Goal: Information Seeking & Learning: Learn about a topic

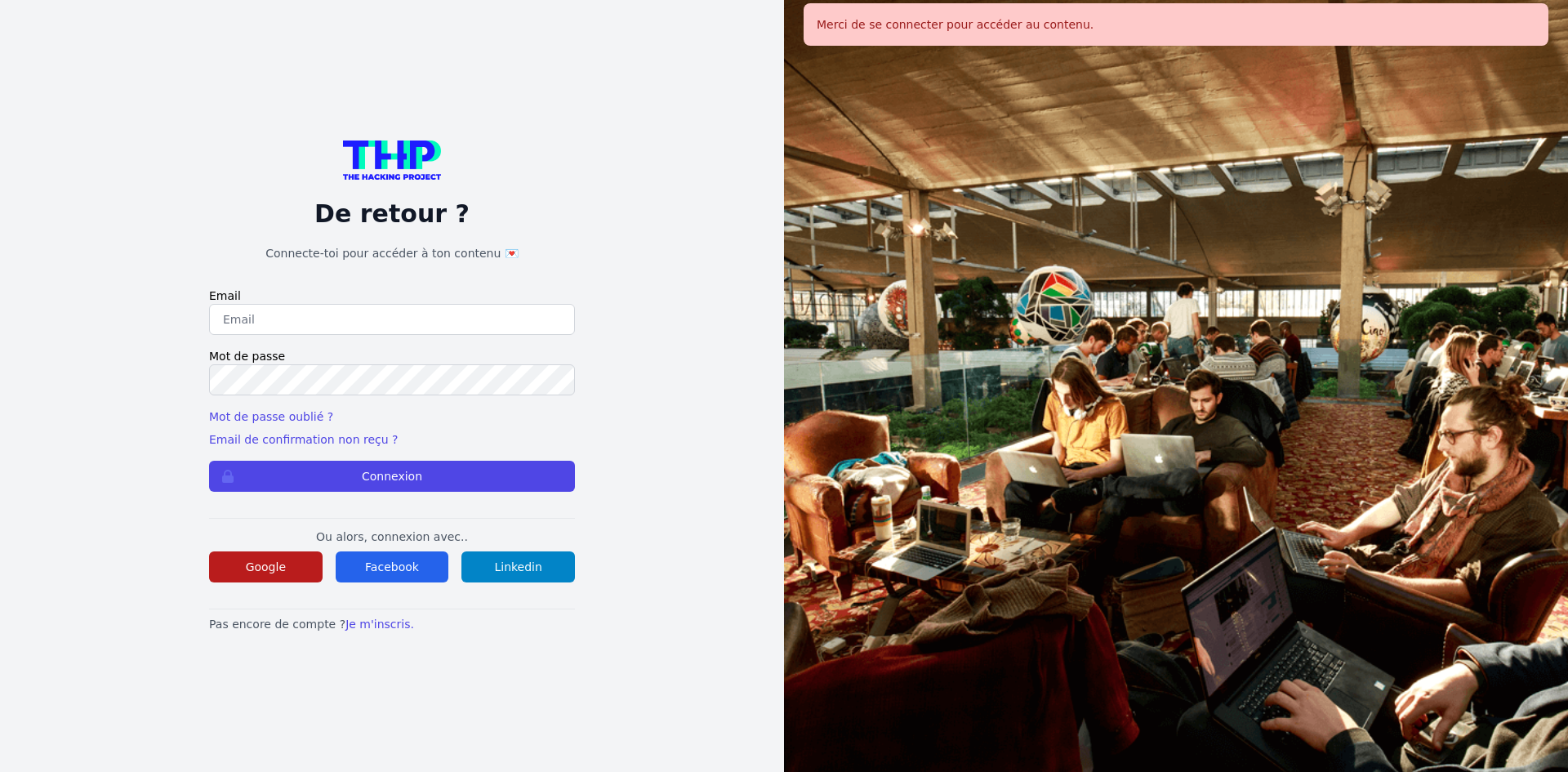
click at [249, 551] on button "Google" at bounding box center [265, 567] width 114 height 31
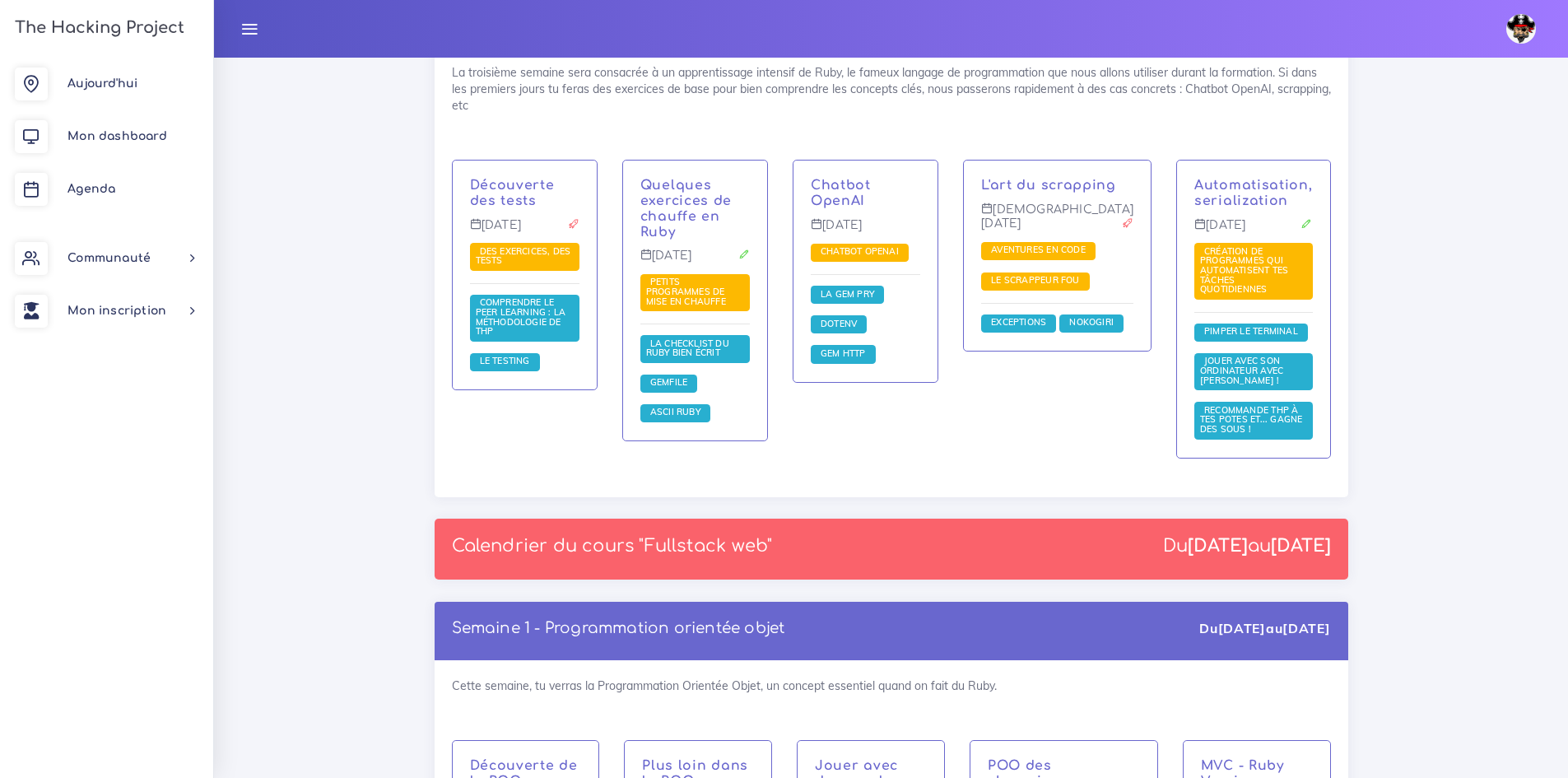
scroll to position [2059, 0]
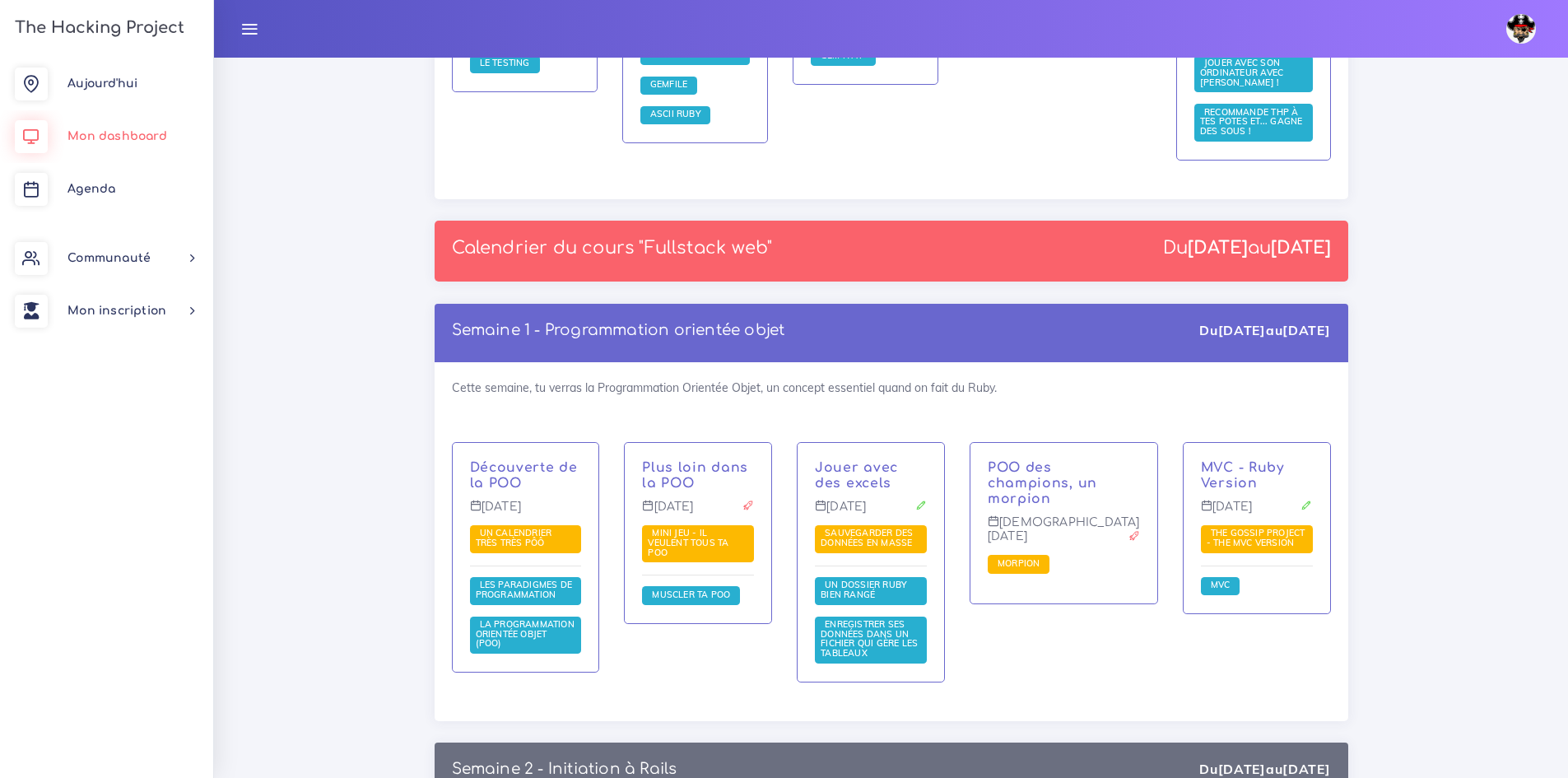
click at [71, 127] on link "Mon dashboard" at bounding box center [107, 137] width 214 height 53
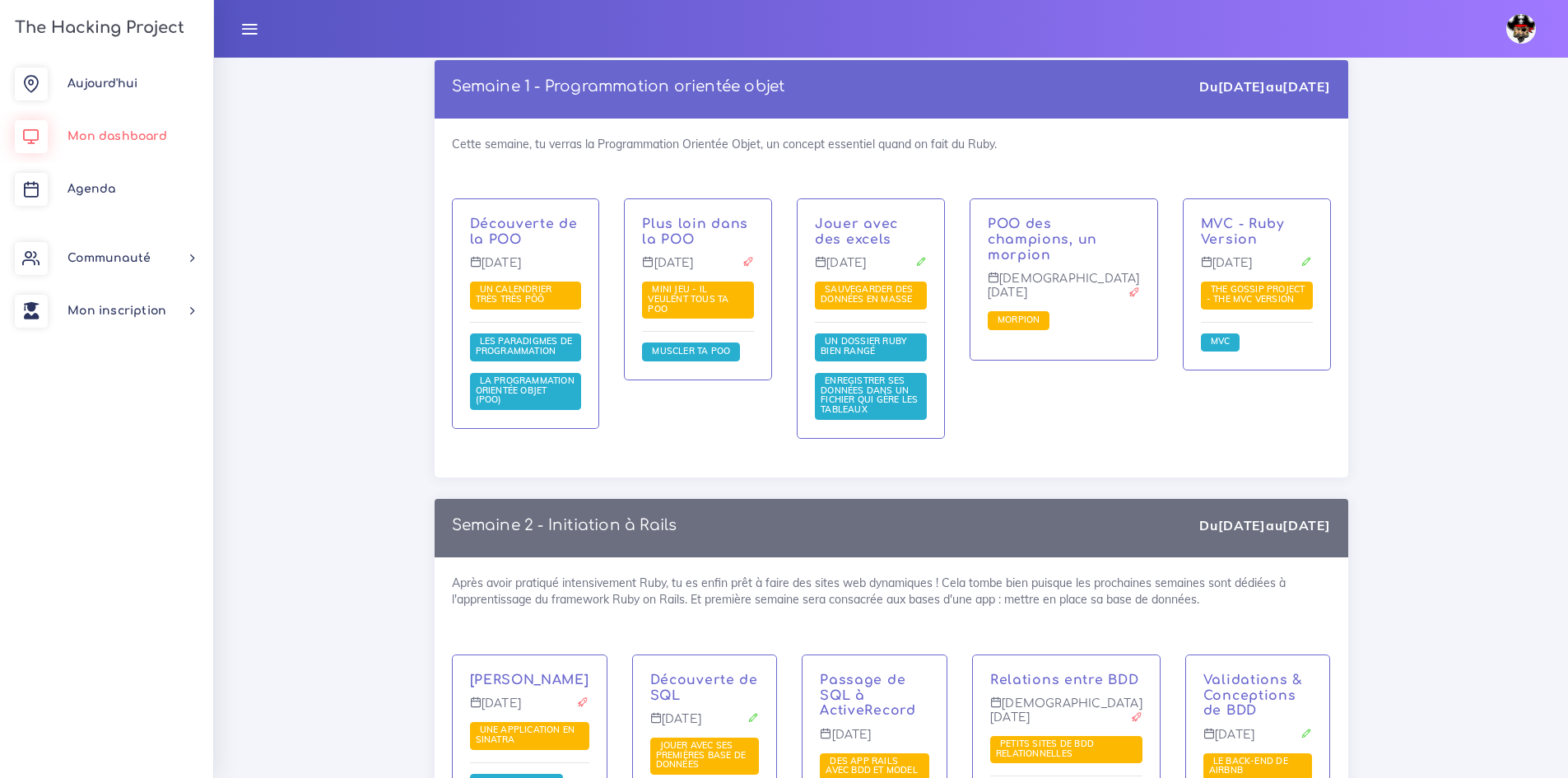
scroll to position [2306, 0]
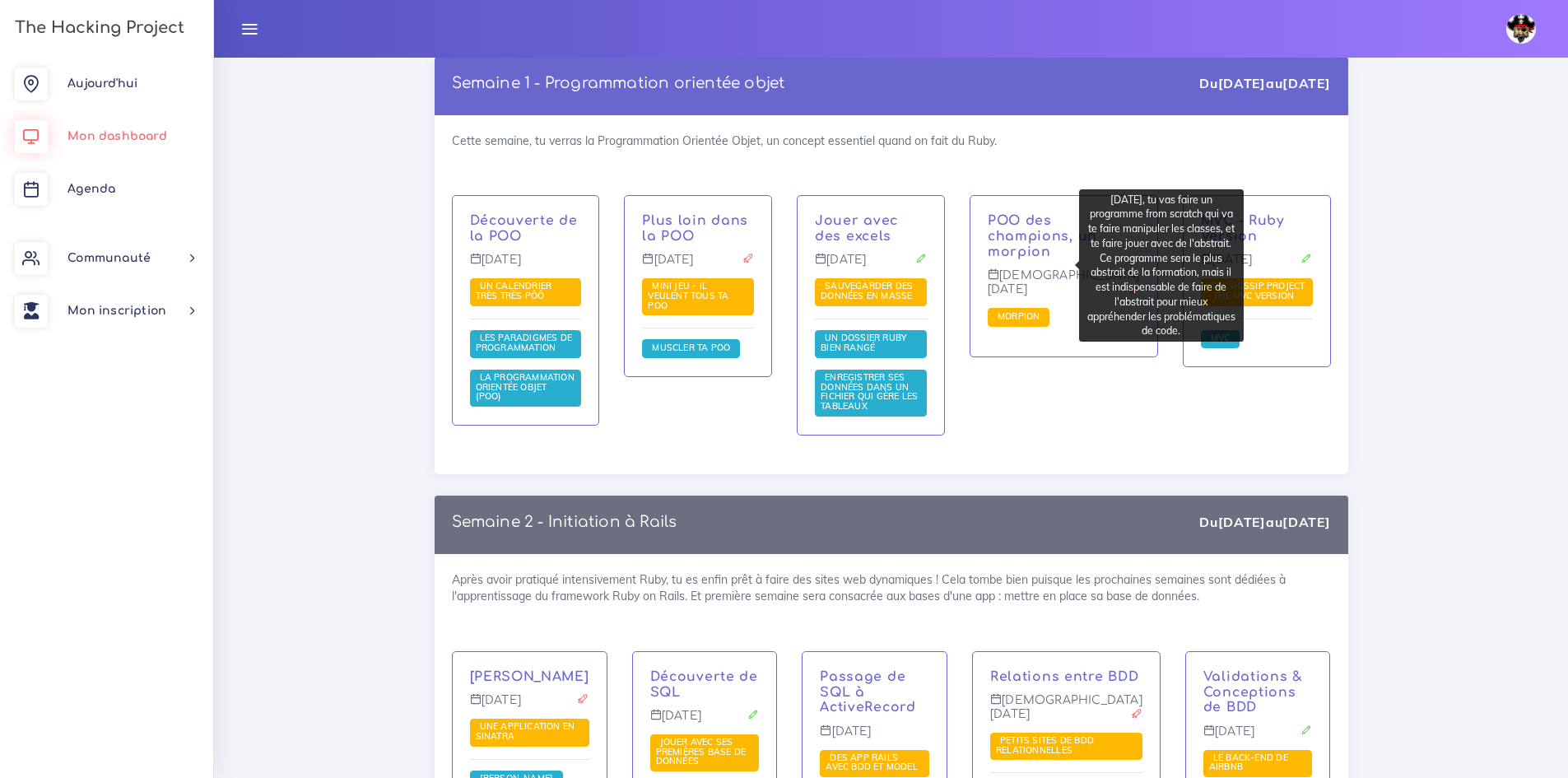
click at [1043, 311] on span "Morpion" at bounding box center [1018, 316] width 50 height 12
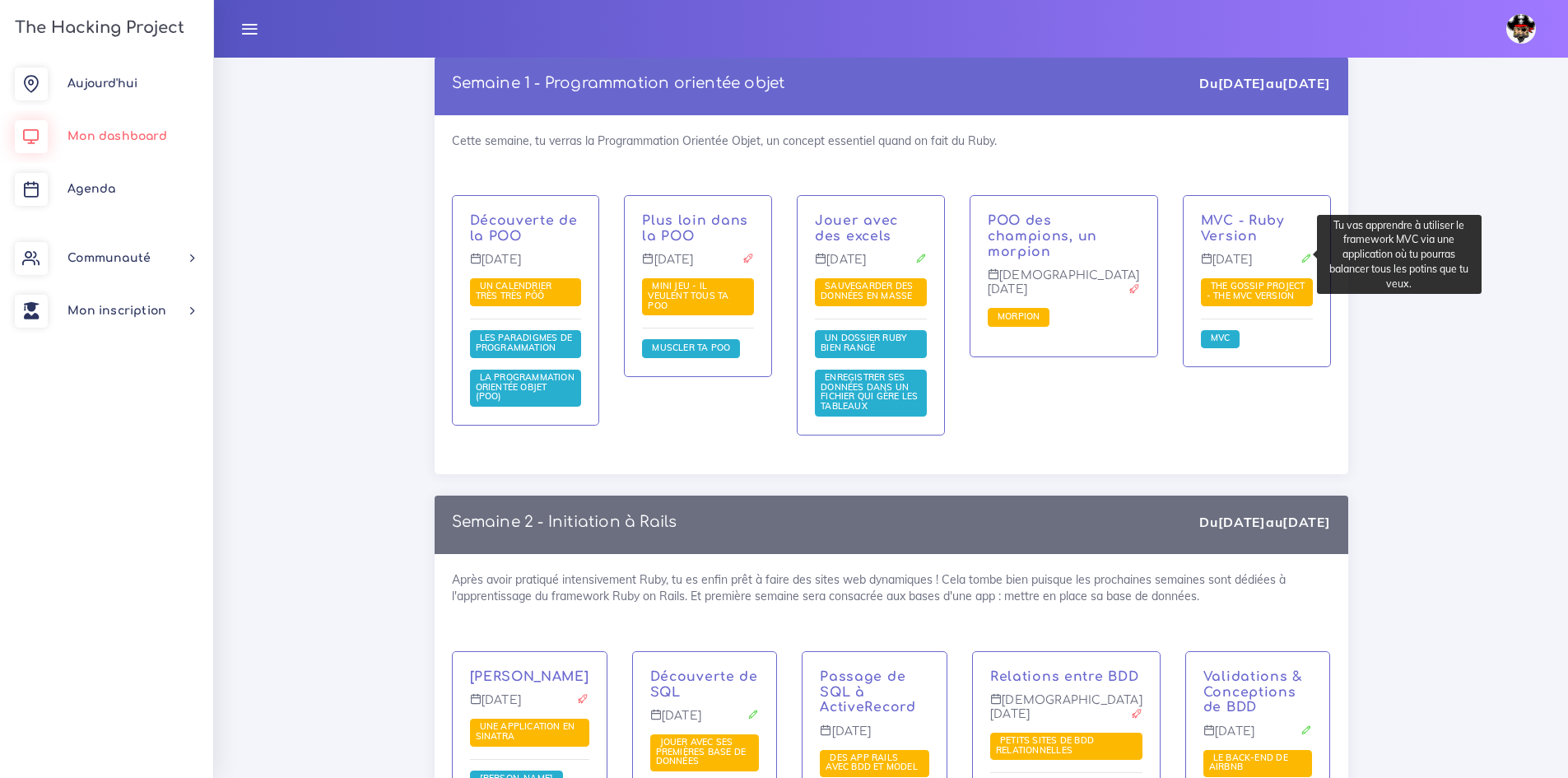
click at [1236, 280] on span "The Gossip Project - The MVC version" at bounding box center [1256, 291] width 99 height 22
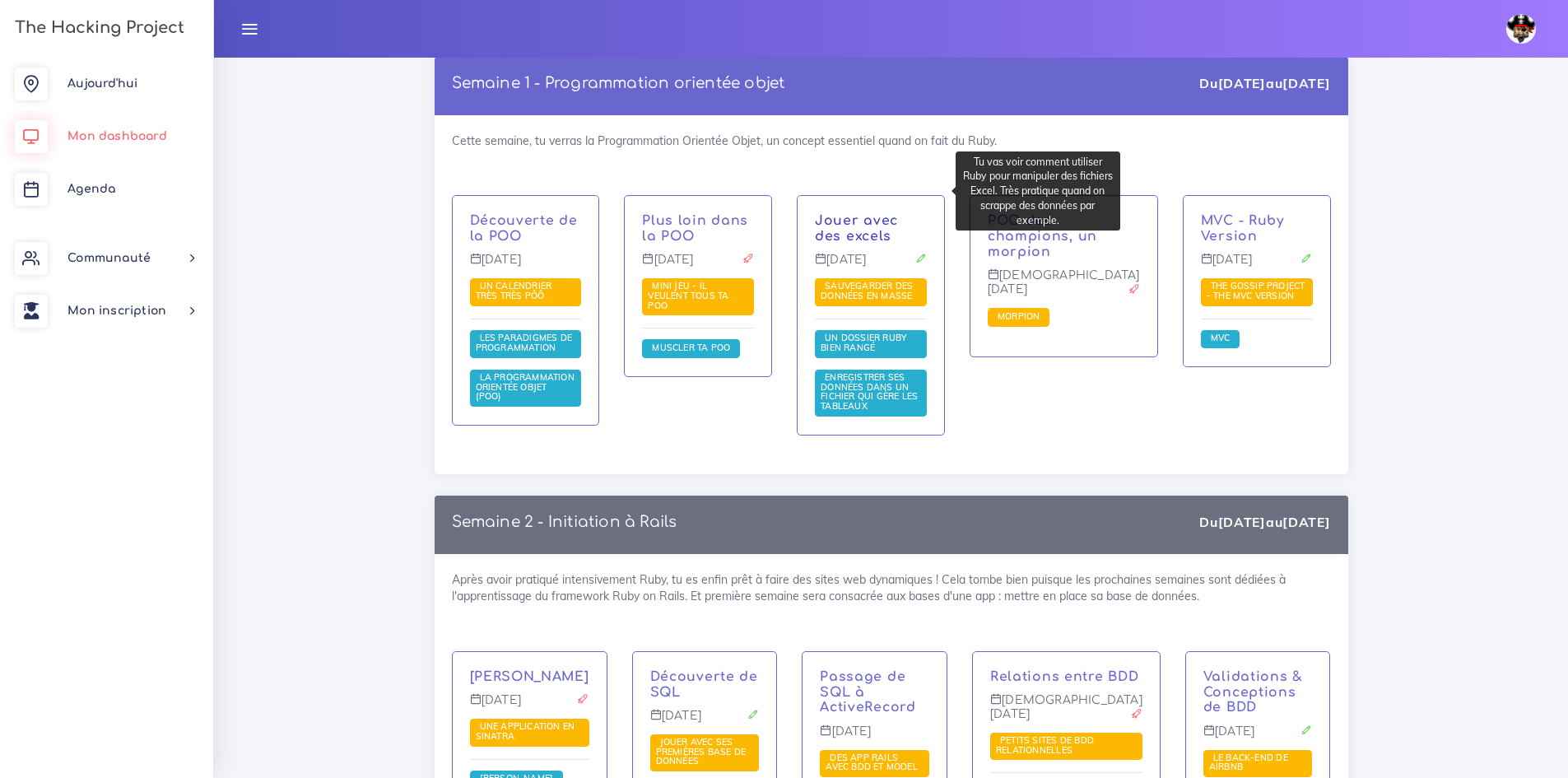
click at [835, 214] on link "Jouer avec des excels" at bounding box center [856, 228] width 83 height 30
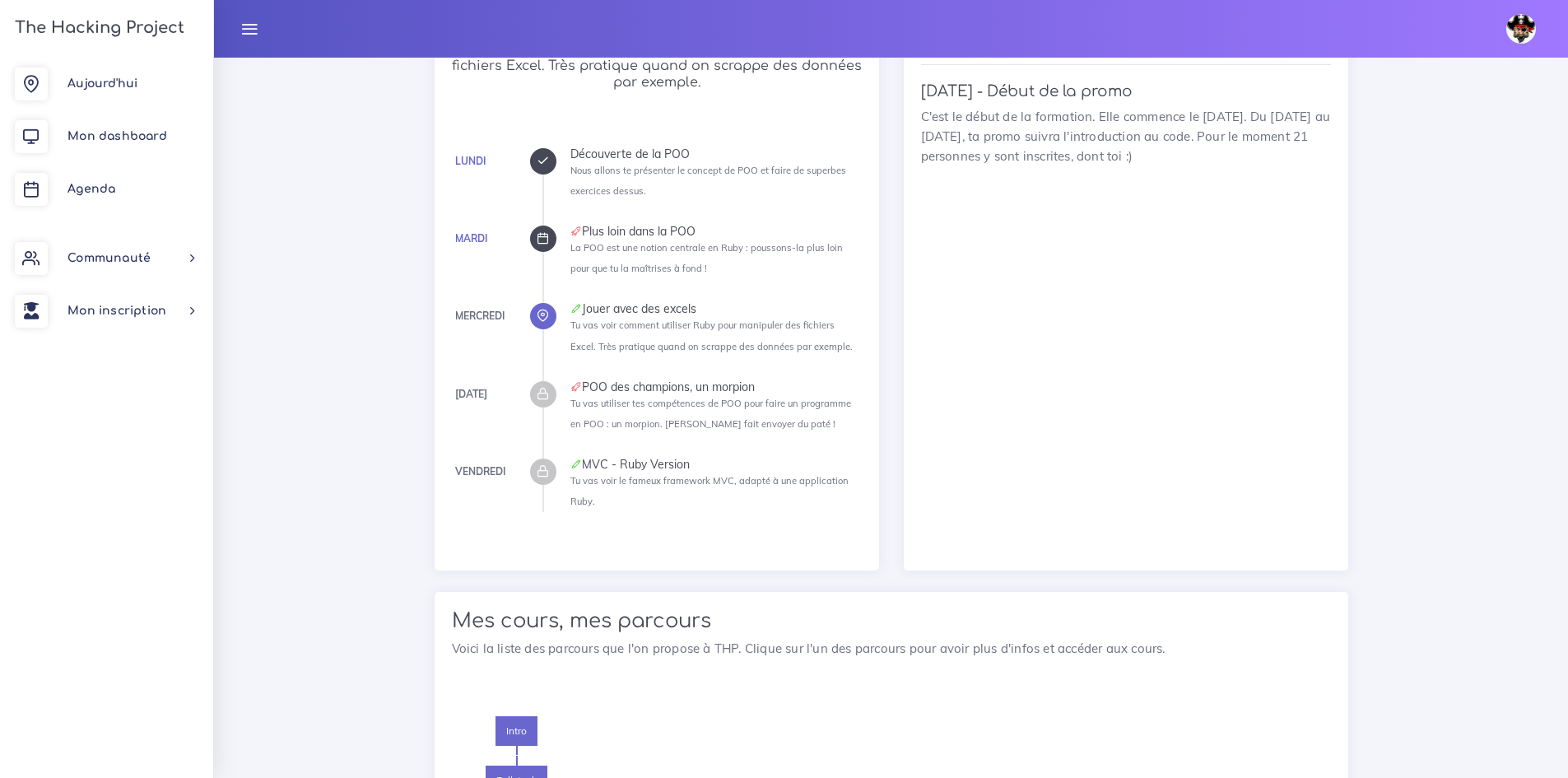
scroll to position [1565, 0]
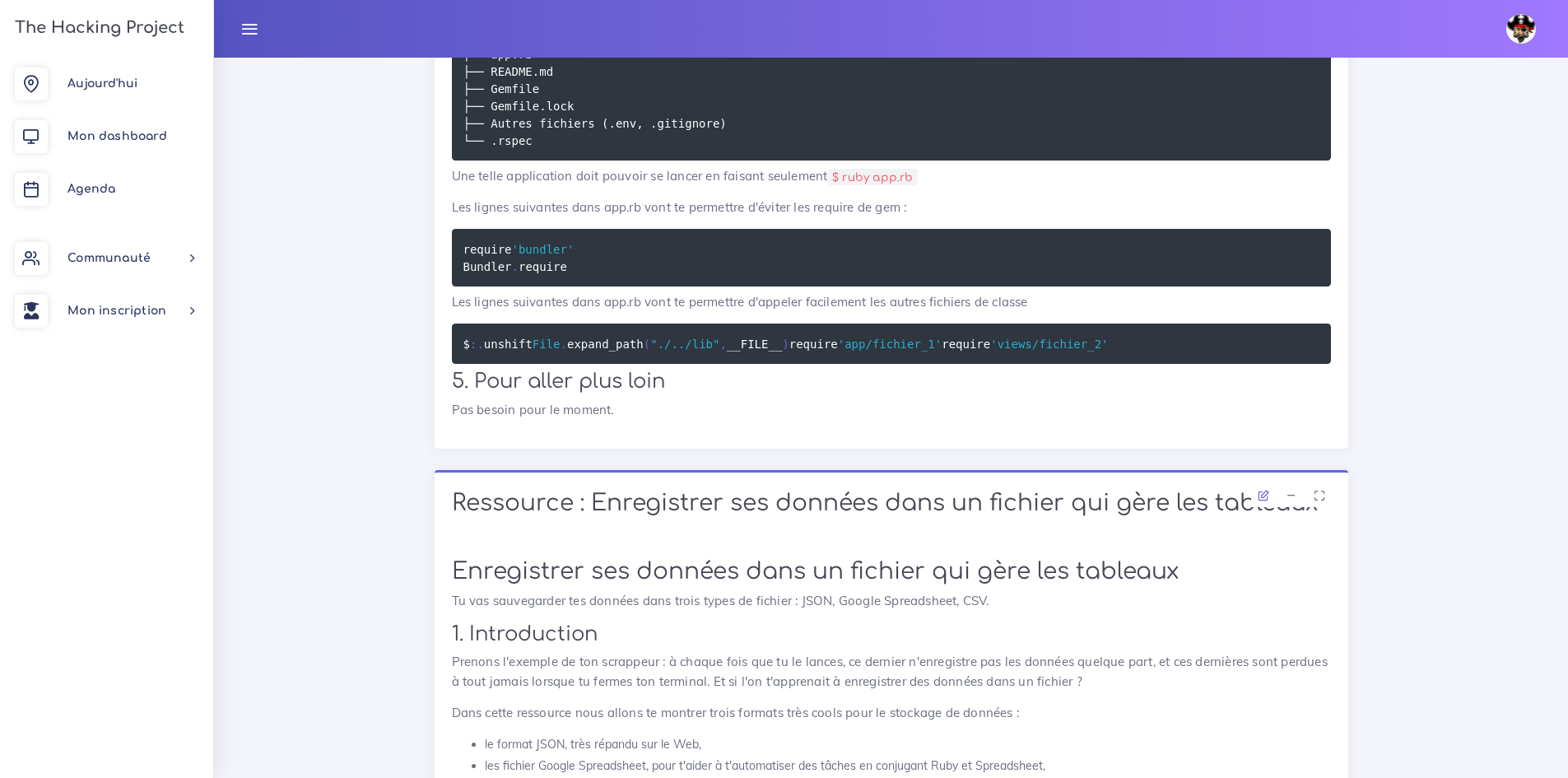
scroll to position [5517, 0]
